Goal: Transaction & Acquisition: Purchase product/service

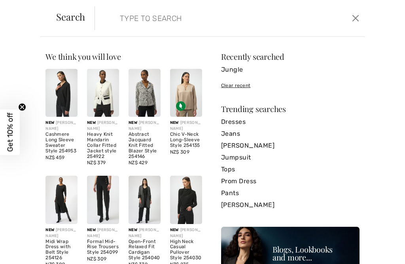
click at [238, 126] on link "Dresses" at bounding box center [290, 122] width 139 height 12
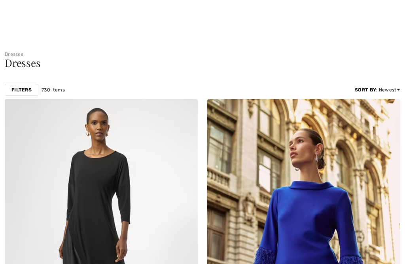
scroll to position [859, 0]
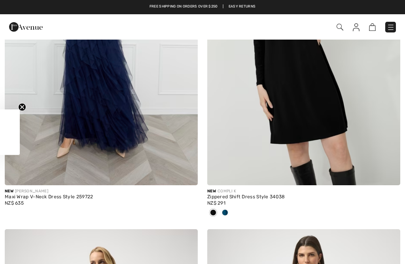
checkbox input "true"
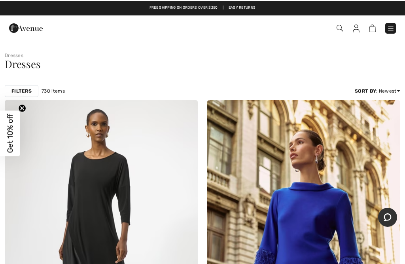
scroll to position [0, 0]
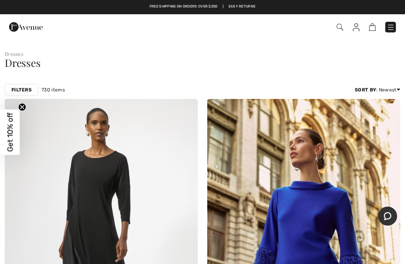
click at [394, 30] on img at bounding box center [391, 27] width 8 height 8
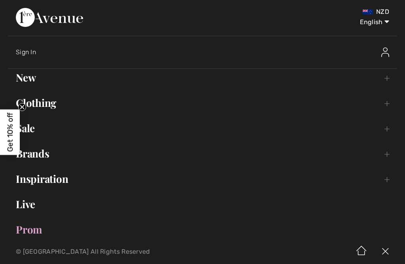
click at [35, 135] on link "Sale Toggle submenu" at bounding box center [203, 128] width 390 height 17
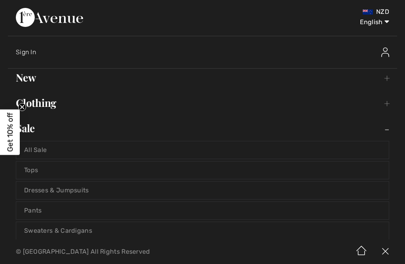
click at [75, 194] on link "Dresses & Jumpsuits" at bounding box center [202, 190] width 373 height 17
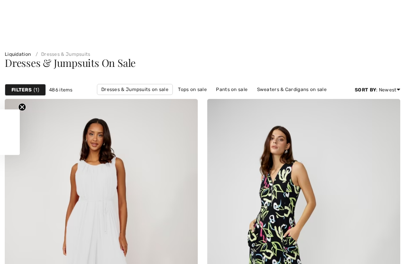
checkbox input "true"
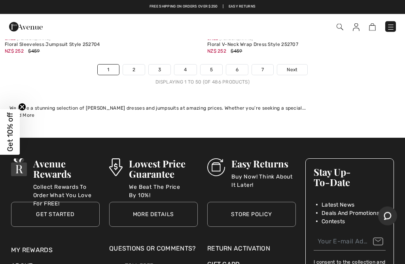
scroll to position [8544, 0]
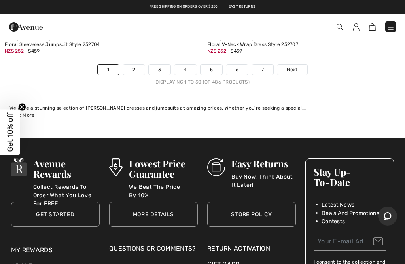
click at [134, 65] on link "2" at bounding box center [134, 70] width 22 height 10
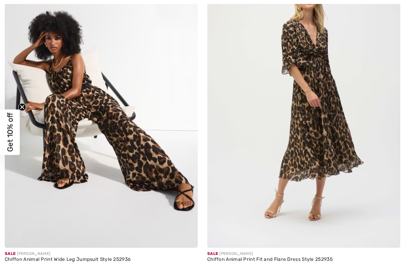
checkbox input "true"
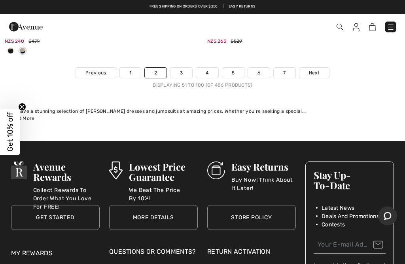
scroll to position [8535, 0]
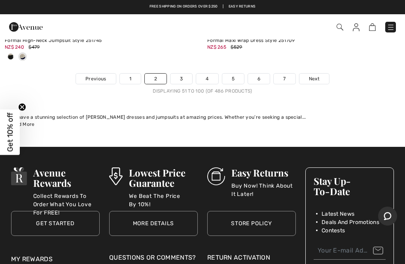
click at [186, 74] on link "3" at bounding box center [182, 79] width 22 height 10
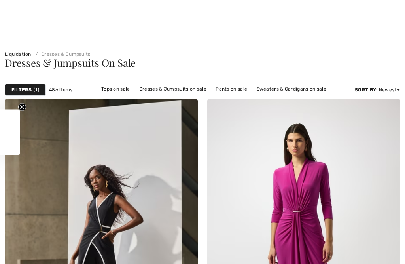
checkbox input "true"
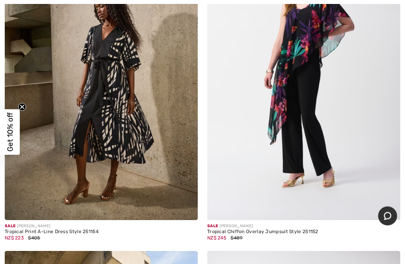
scroll to position [4250, 0]
click at [110, 117] on img at bounding box center [101, 75] width 193 height 290
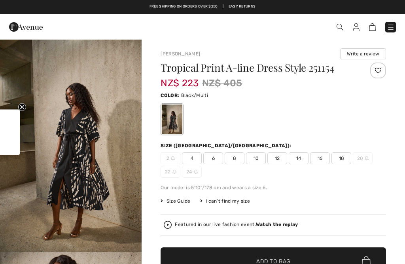
checkbox input "true"
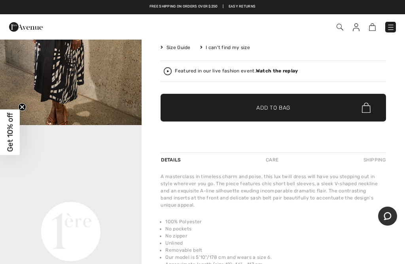
scroll to position [154, 0]
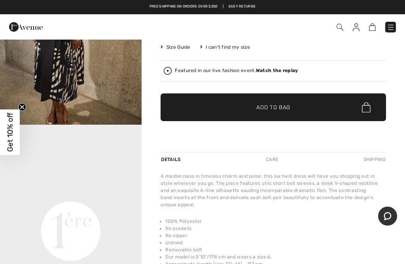
click at [171, 74] on img at bounding box center [168, 71] width 8 height 8
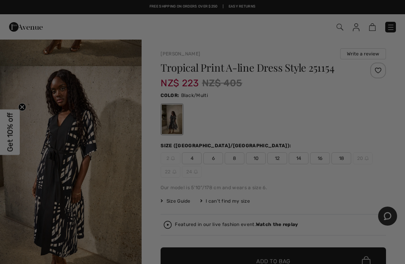
scroll to position [0, 0]
checkbox input "true"
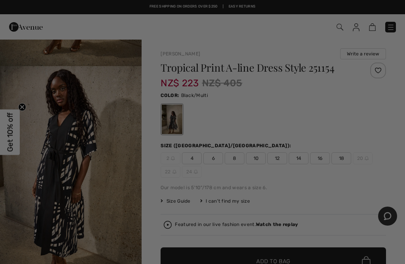
scroll to position [24, 0]
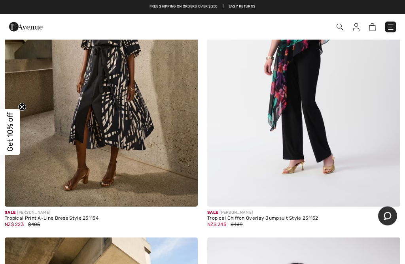
scroll to position [4187, 0]
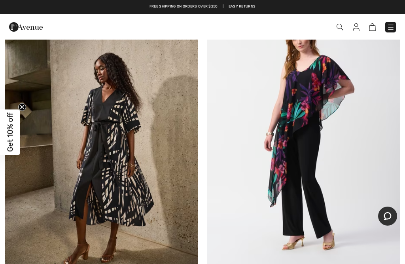
click at [116, 133] on img at bounding box center [101, 138] width 193 height 290
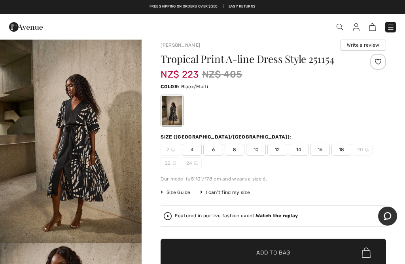
scroll to position [28, 0]
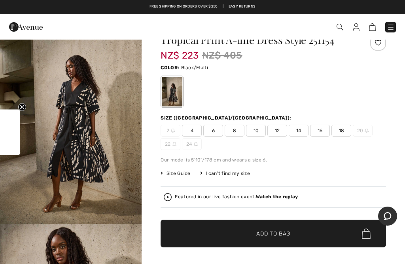
checkbox input "true"
click at [179, 176] on span "Size Guide" at bounding box center [176, 173] width 30 height 7
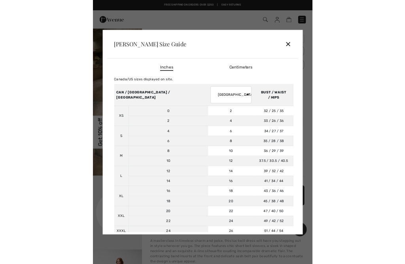
scroll to position [0, 0]
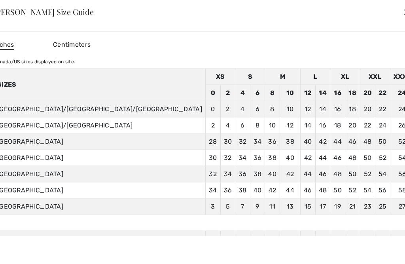
click at [403, 20] on div "✕" at bounding box center [407, 12] width 8 height 17
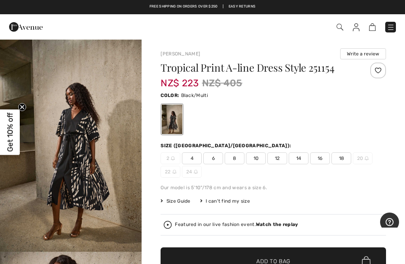
click at [321, 162] on span "16" at bounding box center [320, 158] width 20 height 12
click at [172, 148] on div "Size ([GEOGRAPHIC_DATA]/[GEOGRAPHIC_DATA]):" at bounding box center [227, 145] width 132 height 7
click at [175, 150] on div "Size (CA/US): 2 4 6 8 10 12 14 16 18 20 22 24" at bounding box center [274, 160] width 226 height 36
click at [171, 147] on div "Size ([GEOGRAPHIC_DATA]/[GEOGRAPHIC_DATA]):" at bounding box center [227, 145] width 132 height 7
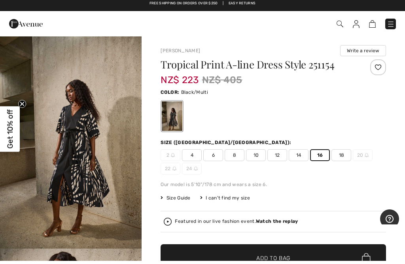
scroll to position [2, 0]
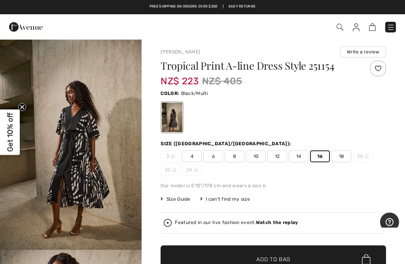
click at [186, 147] on div "Size ([GEOGRAPHIC_DATA]/[GEOGRAPHIC_DATA]):" at bounding box center [227, 143] width 132 height 7
click at [175, 200] on span "Size Guide" at bounding box center [176, 199] width 30 height 7
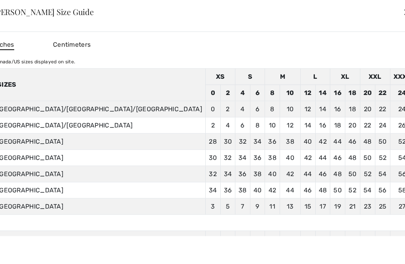
click at [403, 20] on div "✕" at bounding box center [407, 12] width 8 height 17
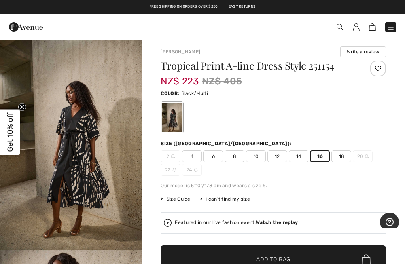
click at [279, 264] on span "✔ Added to Bag Add to Bag" at bounding box center [274, 259] width 226 height 28
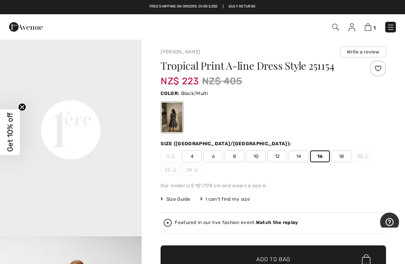
scroll to position [439, 0]
click at [286, 260] on span "Add to Bag" at bounding box center [274, 259] width 34 height 8
click at [369, 25] on img at bounding box center [367, 27] width 7 height 8
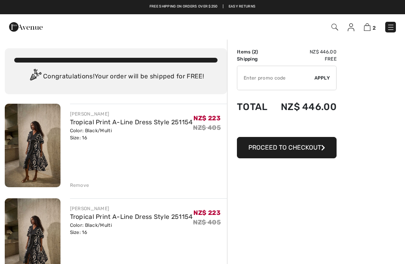
click at [84, 187] on div "Remove" at bounding box center [79, 185] width 19 height 7
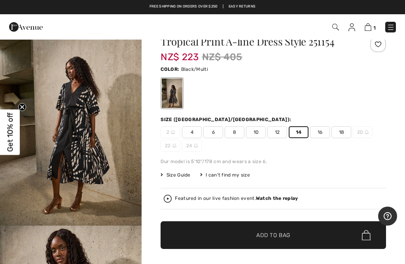
click at [274, 238] on span "Add to Bag" at bounding box center [274, 235] width 34 height 8
click at [371, 26] on img at bounding box center [367, 27] width 7 height 8
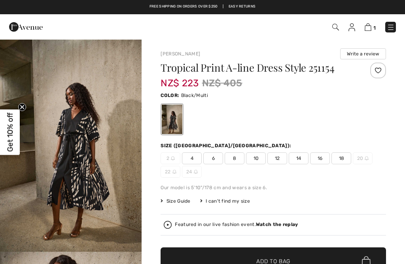
click at [180, 198] on span "Size Guide" at bounding box center [176, 201] width 30 height 7
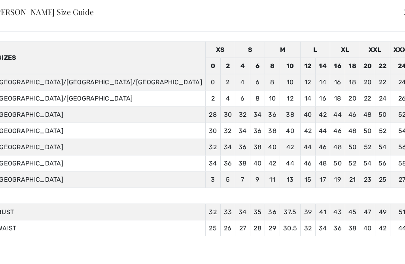
scroll to position [29, 0]
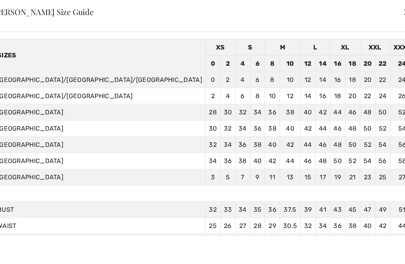
click at [403, 20] on div "✕" at bounding box center [407, 12] width 8 height 17
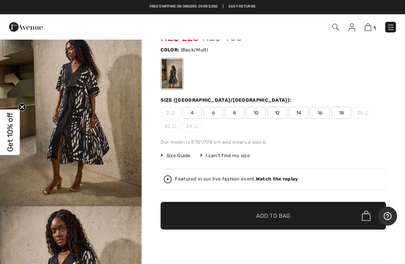
click at [371, 29] on img at bounding box center [368, 27] width 7 height 8
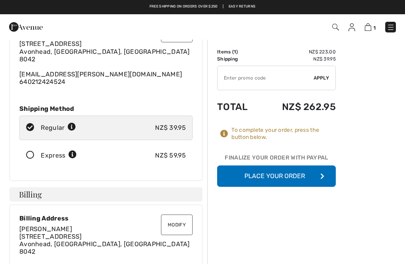
scroll to position [50, 0]
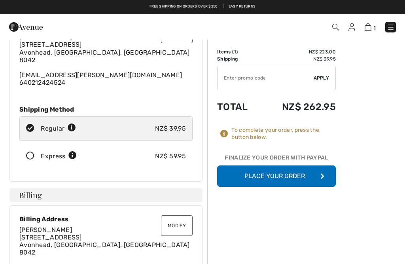
click at [279, 178] on button "Place Your Order" at bounding box center [276, 175] width 119 height 21
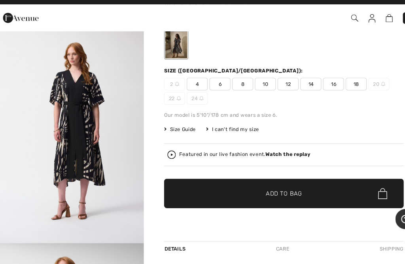
scroll to position [103, 0]
